Goal: Task Accomplishment & Management: Use online tool/utility

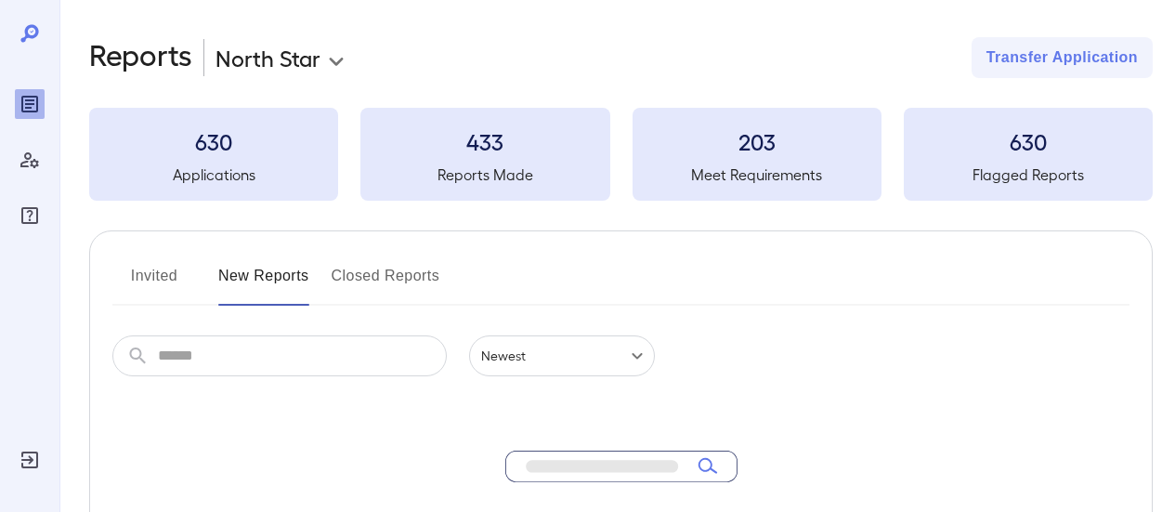
scroll to position [279, 0]
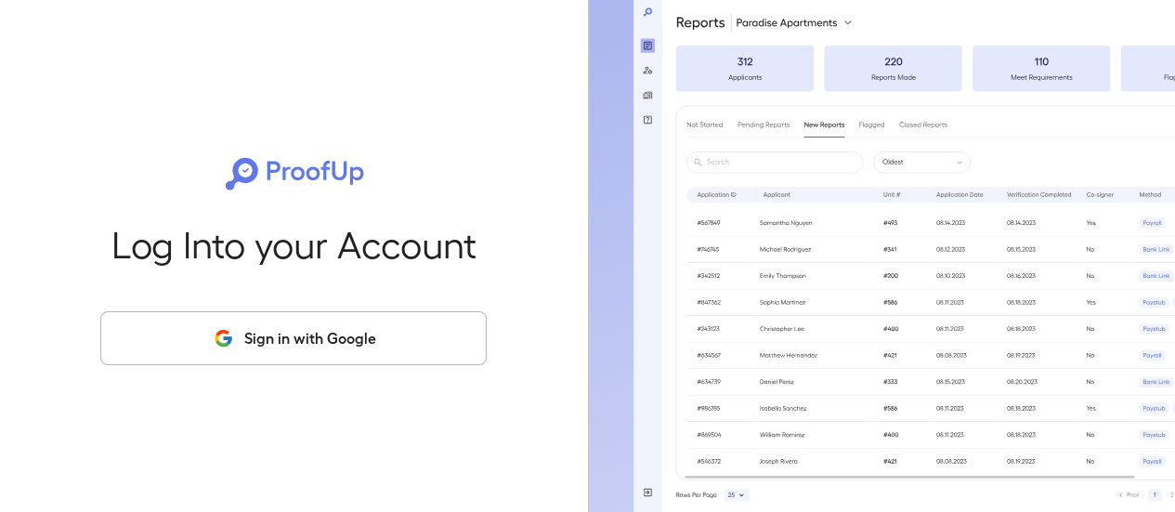
click at [366, 345] on button "Sign in with Google" at bounding box center [293, 338] width 386 height 54
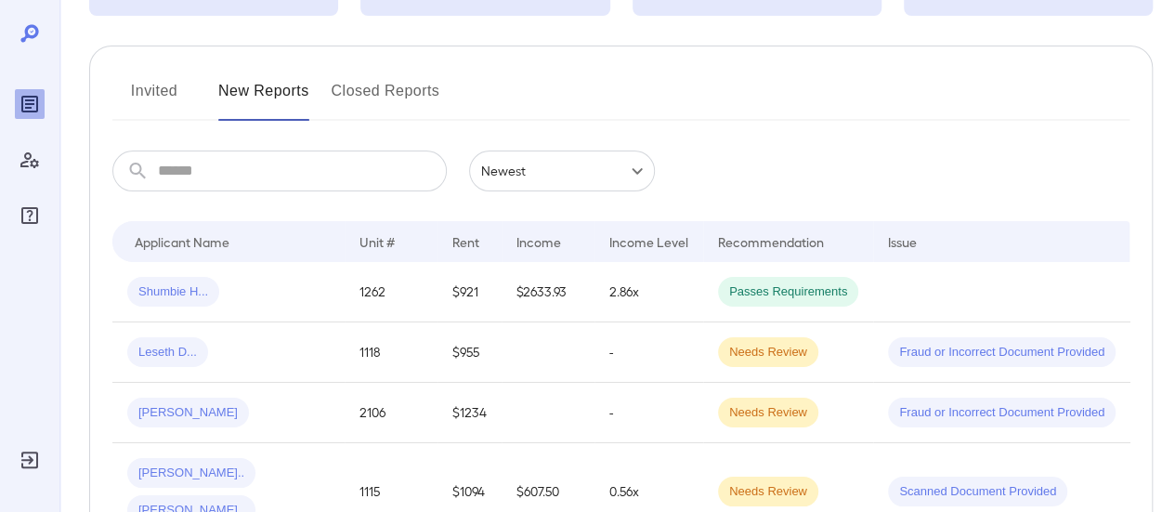
scroll to position [186, 0]
click at [317, 345] on div "Leseth D..." at bounding box center [228, 351] width 202 height 30
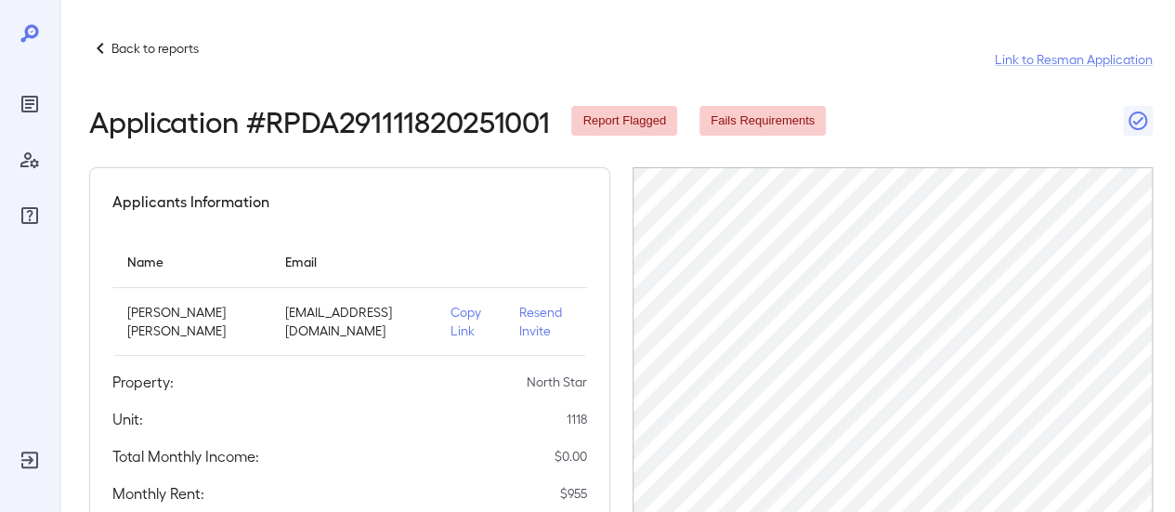
click at [450, 316] on p "Copy Link" at bounding box center [469, 321] width 38 height 37
drag, startPoint x: 441, startPoint y: 324, endPoint x: 687, endPoint y: 127, distance: 315.1
click at [450, 323] on p "Copy Link" at bounding box center [469, 321] width 38 height 37
click at [115, 45] on p "Back to reports" at bounding box center [154, 48] width 87 height 19
